Goal: Find specific page/section: Find specific page/section

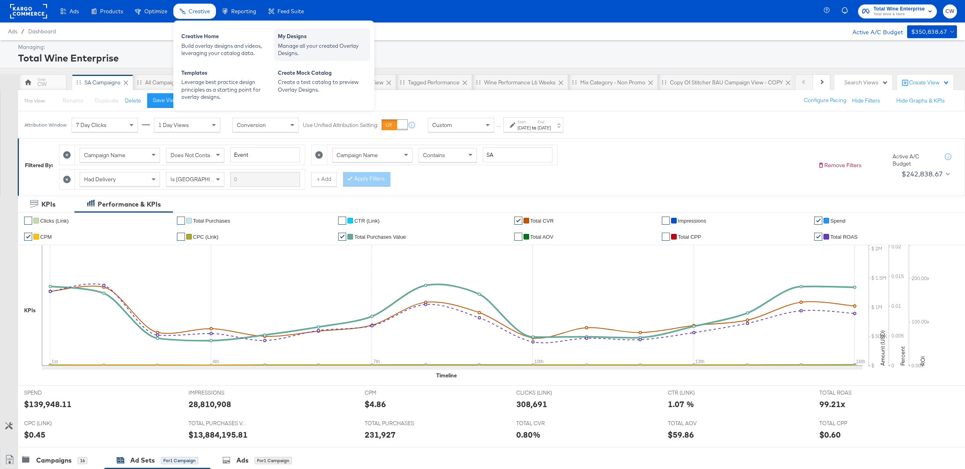
click at [298, 35] on div "My Designs" at bounding box center [322, 38] width 88 height 10
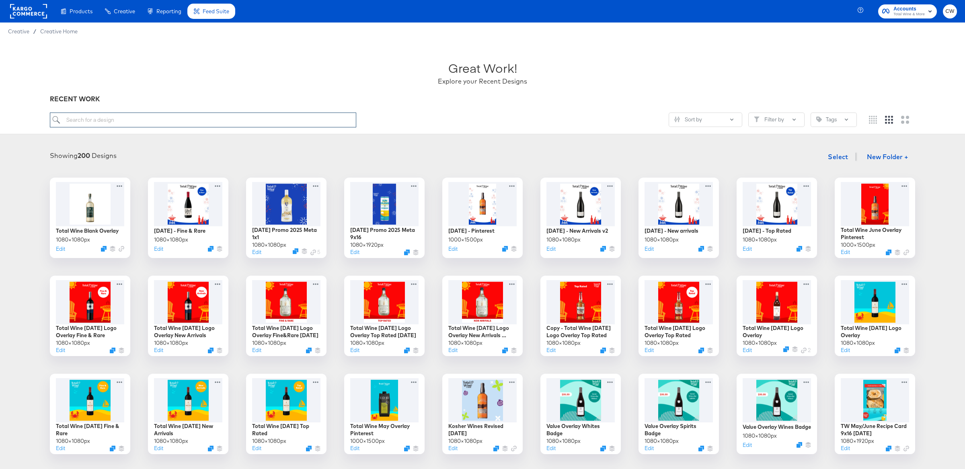
click at [291, 124] on input "search" at bounding box center [203, 120] width 306 height 15
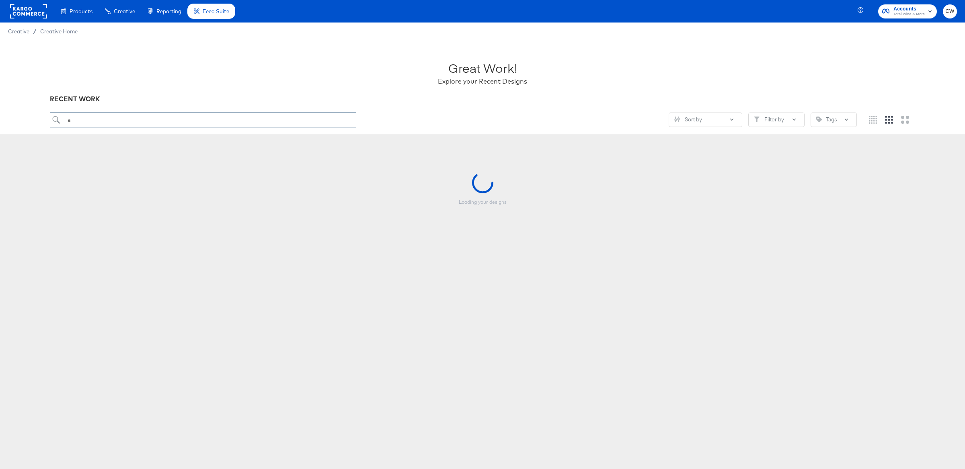
type input "l"
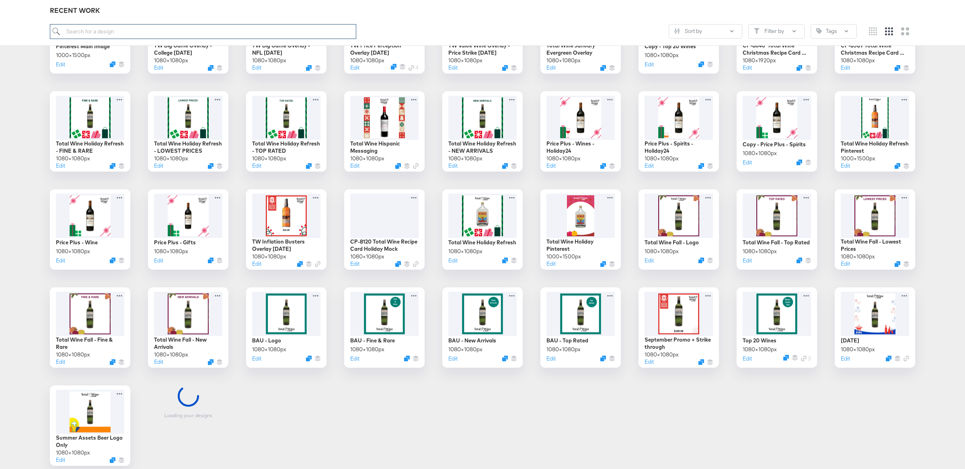
scroll to position [907, 0]
